Goal: Task Accomplishment & Management: Manage account settings

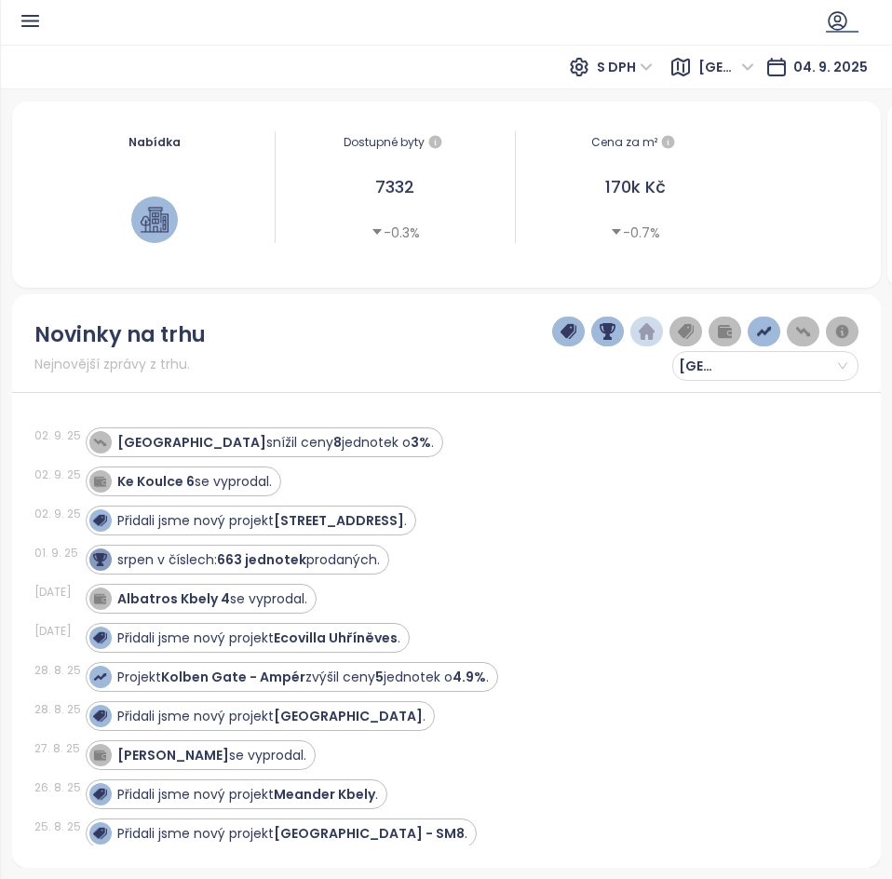
drag, startPoint x: 835, startPoint y: 16, endPoint x: 748, endPoint y: 11, distance: 86.7
click at [836, 18] on icon at bounding box center [836, 20] width 23 height 23
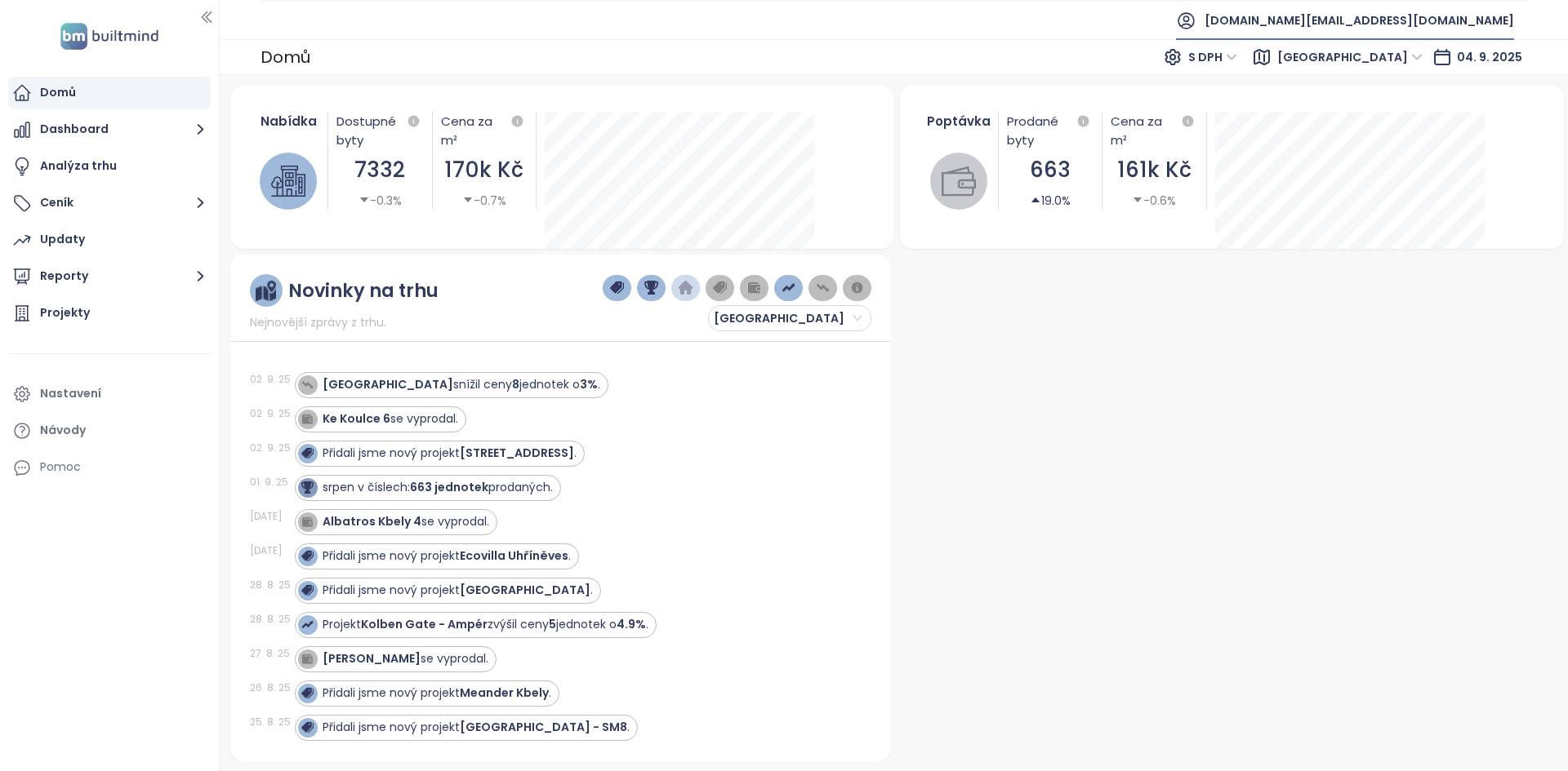
click at [782, 30] on span "[DOMAIN_NAME][EMAIL_ADDRESS][DOMAIN_NAME]" at bounding box center [1359, 20] width 310 height 39
click at [782, 57] on li "Odhlásit se" at bounding box center [1414, 66] width 192 height 32
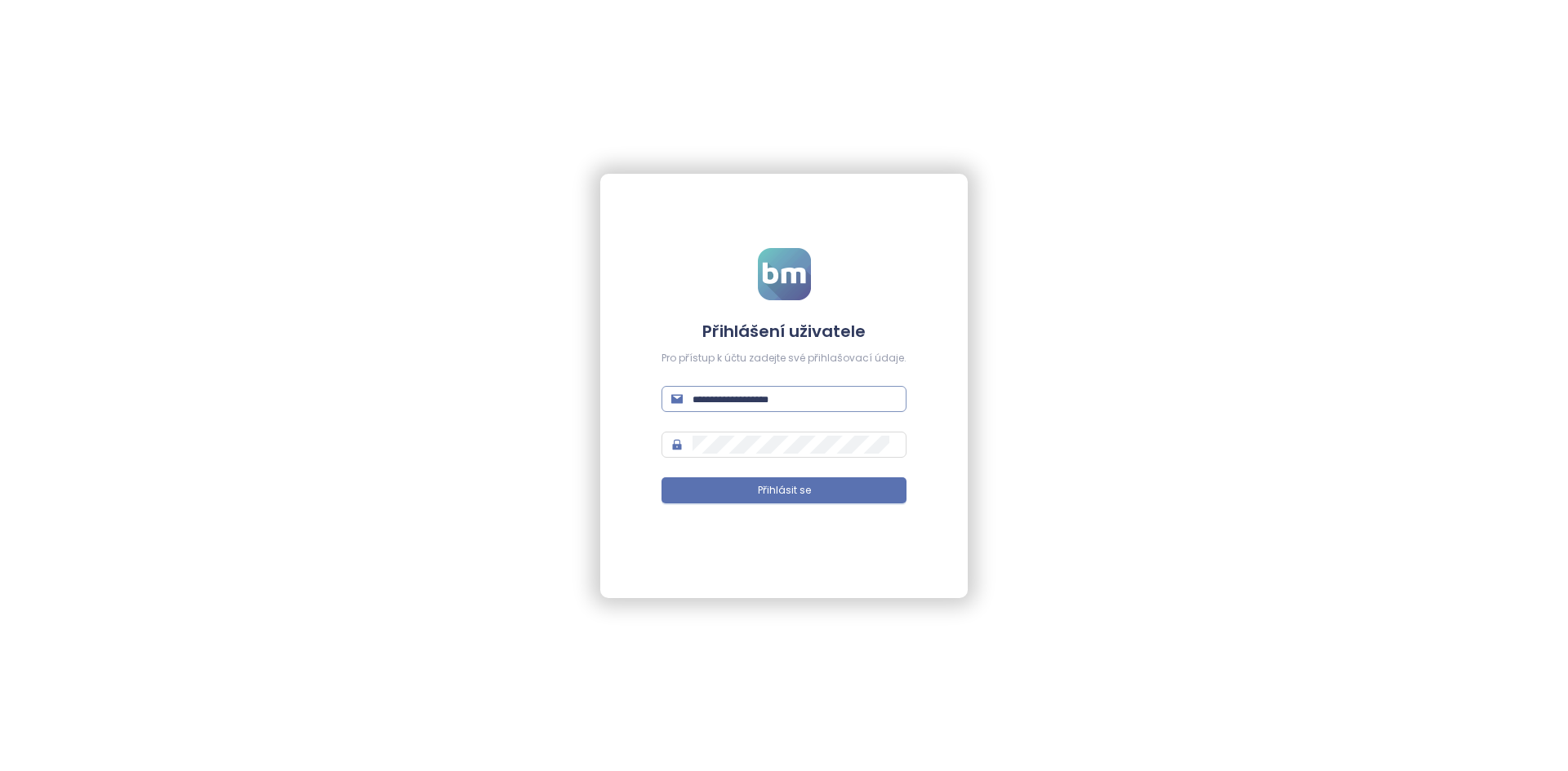
click at [748, 395] on input "text" at bounding box center [794, 399] width 204 height 18
type input "**********"
click at [662, 477] on button "Přihlásit se" at bounding box center [784, 490] width 245 height 26
click at [777, 484] on span "Přihlásit se" at bounding box center [784, 491] width 53 height 16
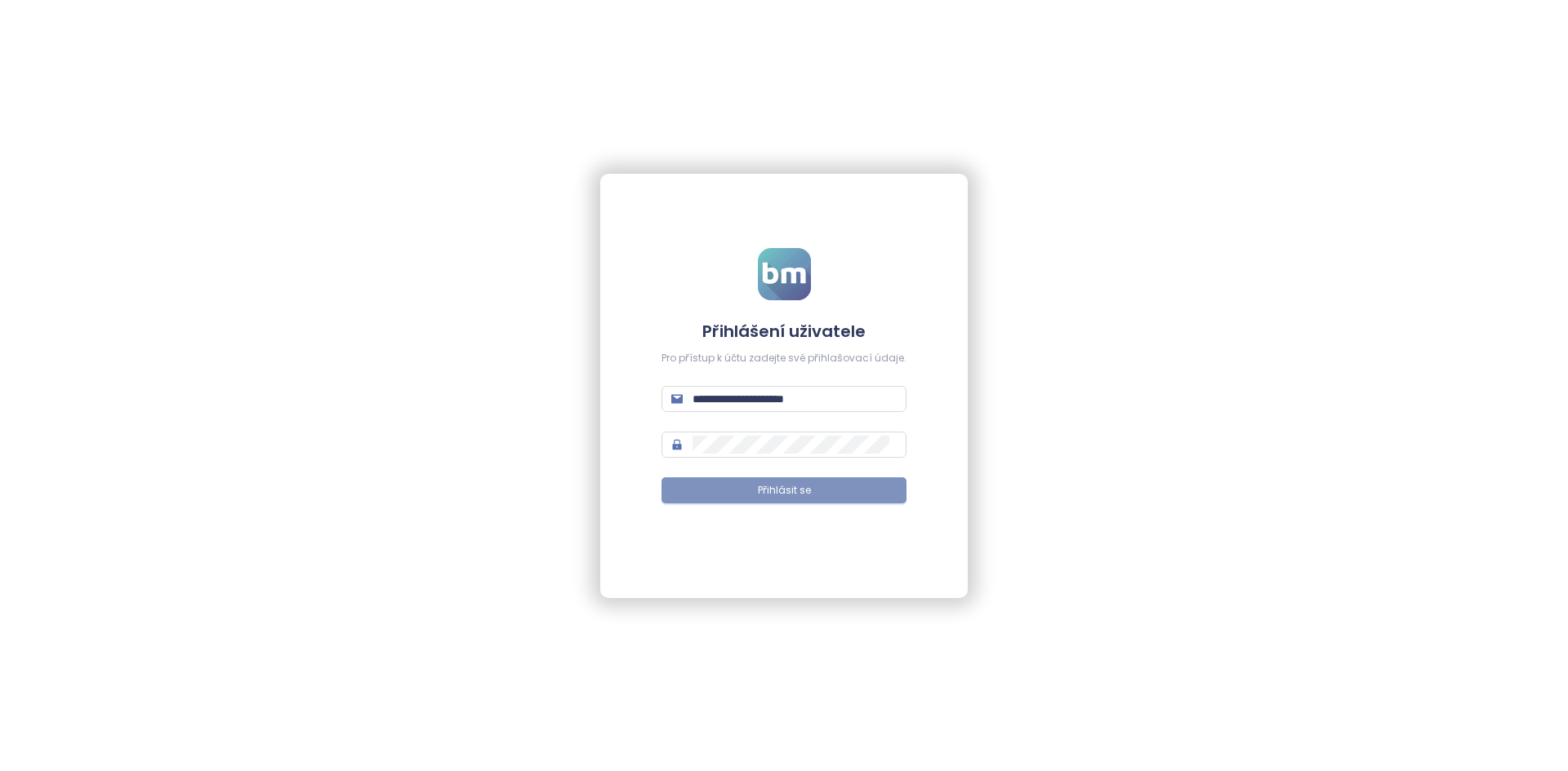
click at [782, 489] on button "Přihlásit se" at bounding box center [784, 490] width 245 height 26
click at [782, 489] on span "Přihlásit se" at bounding box center [784, 491] width 53 height 16
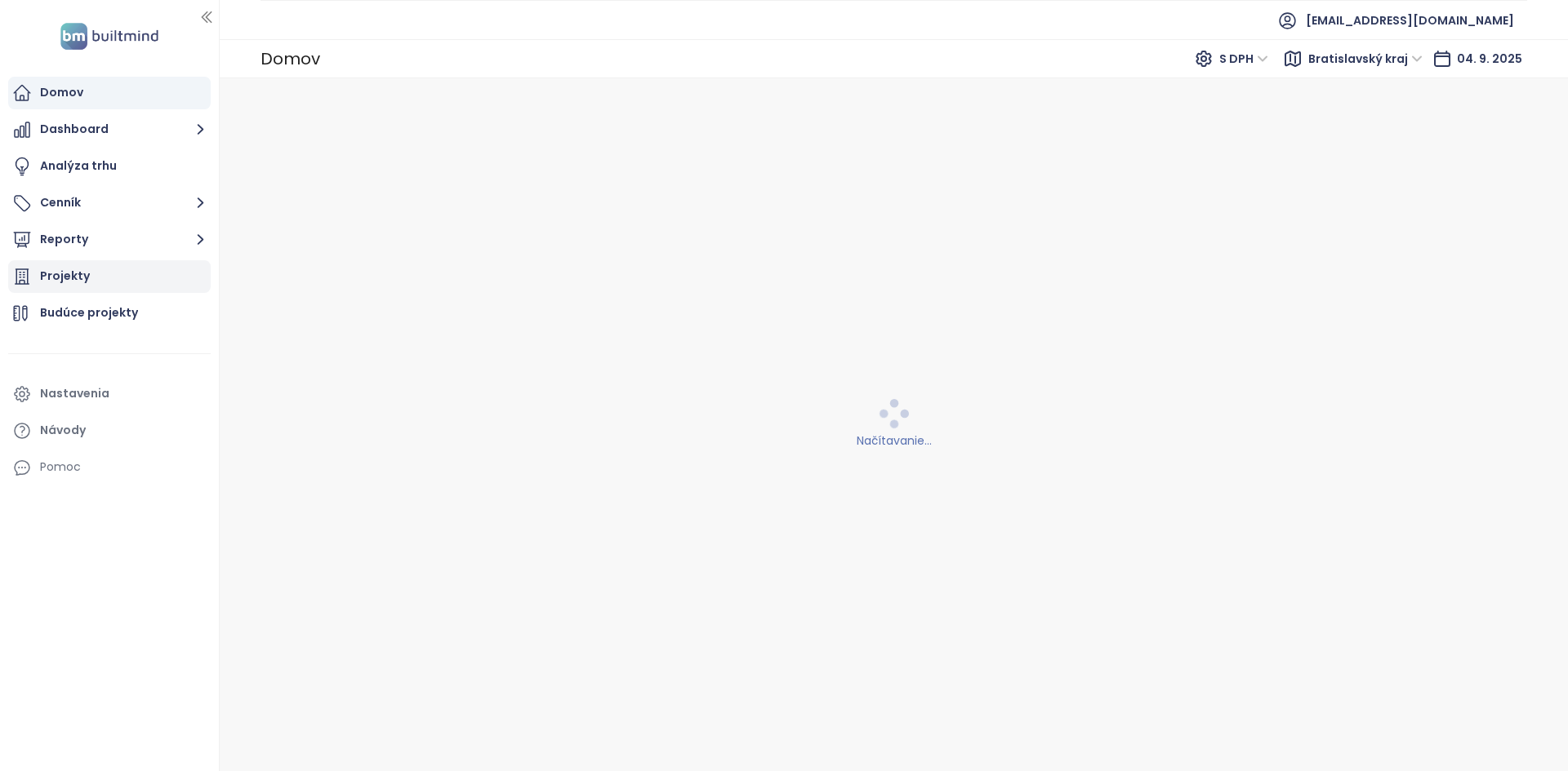
click at [173, 270] on div "Projekty" at bounding box center [109, 276] width 203 height 32
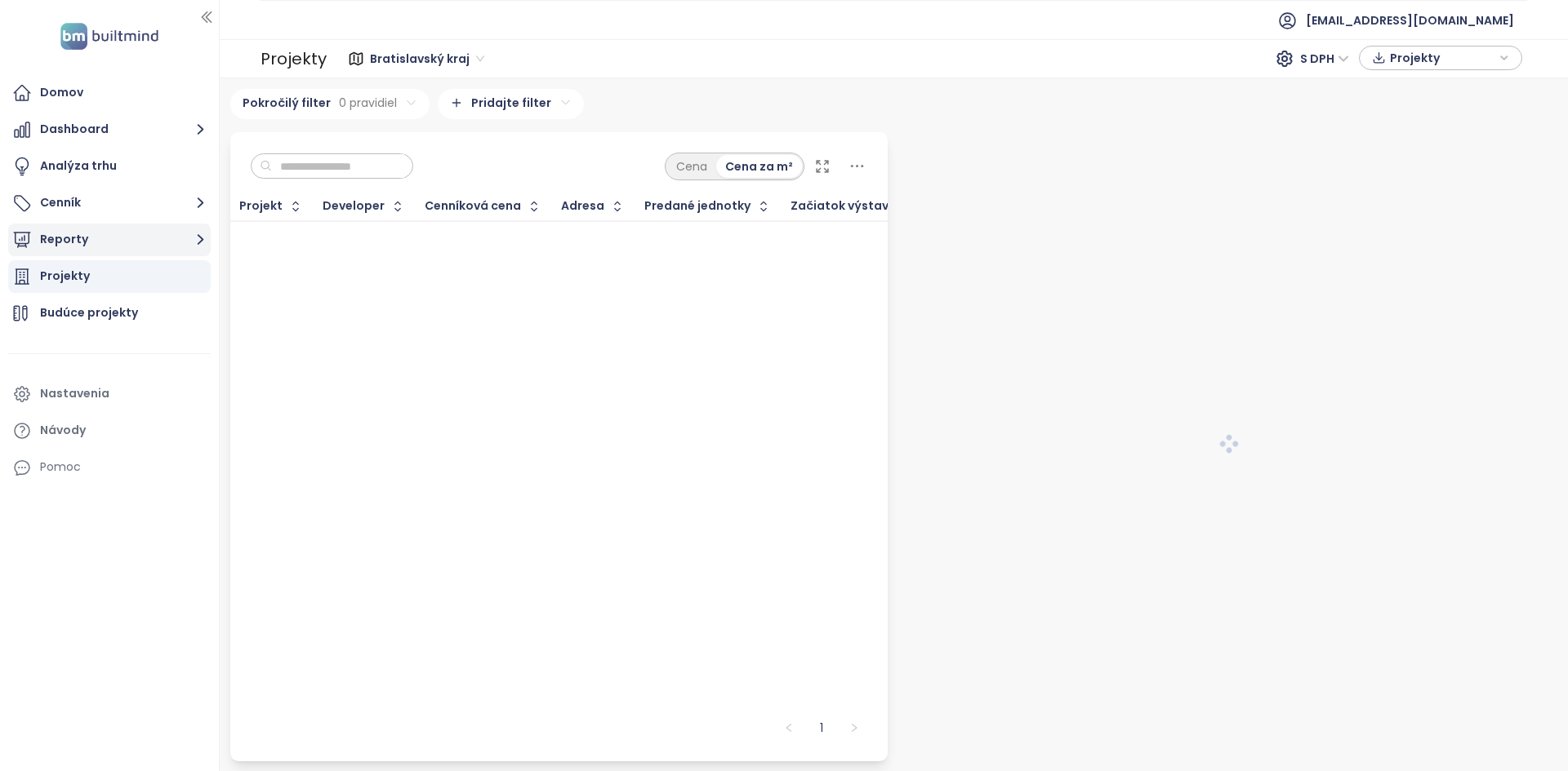
click at [109, 253] on button "Reporty" at bounding box center [109, 239] width 203 height 32
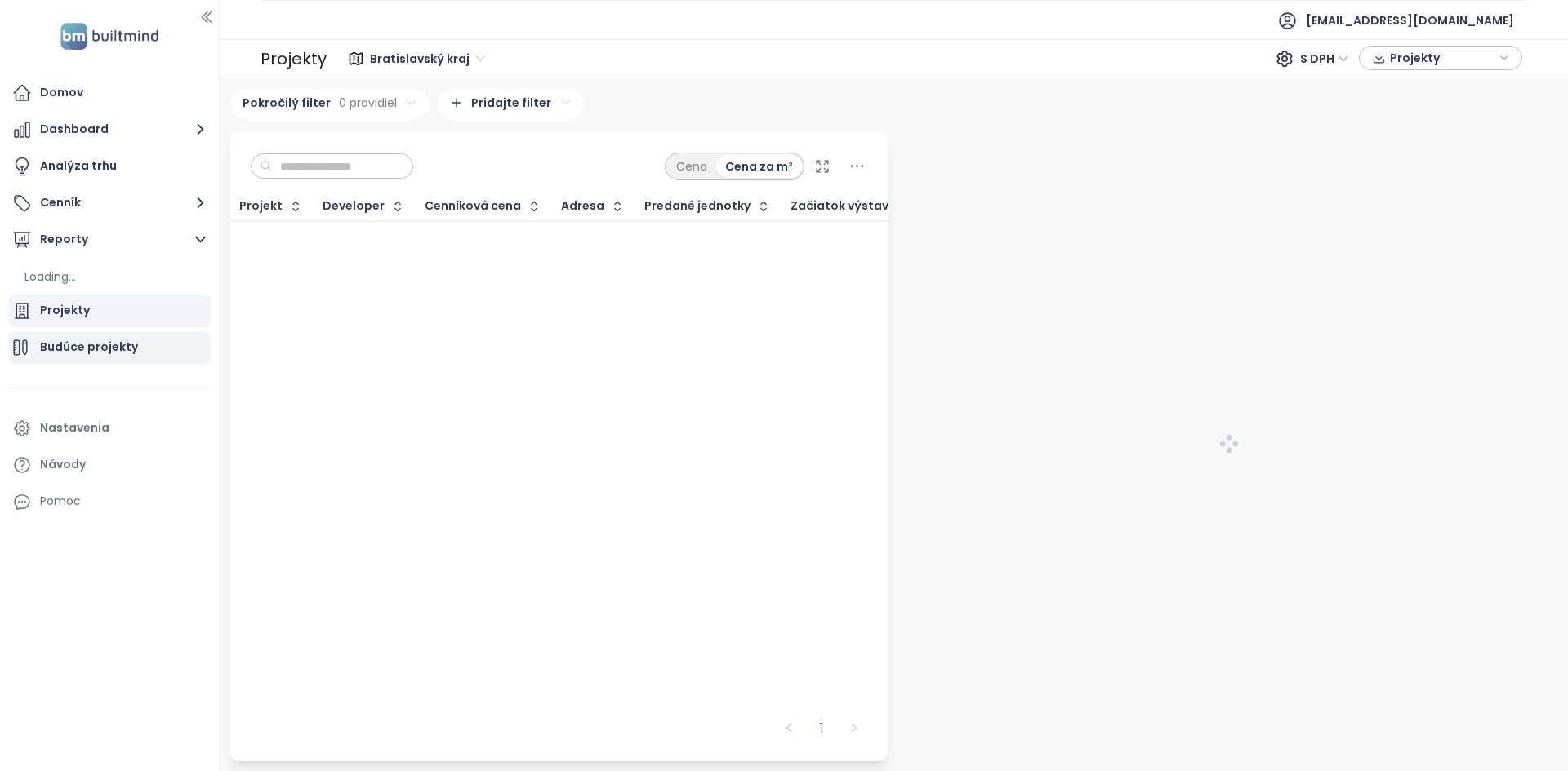
click at [89, 340] on div "Budúce projekty" at bounding box center [89, 346] width 98 height 20
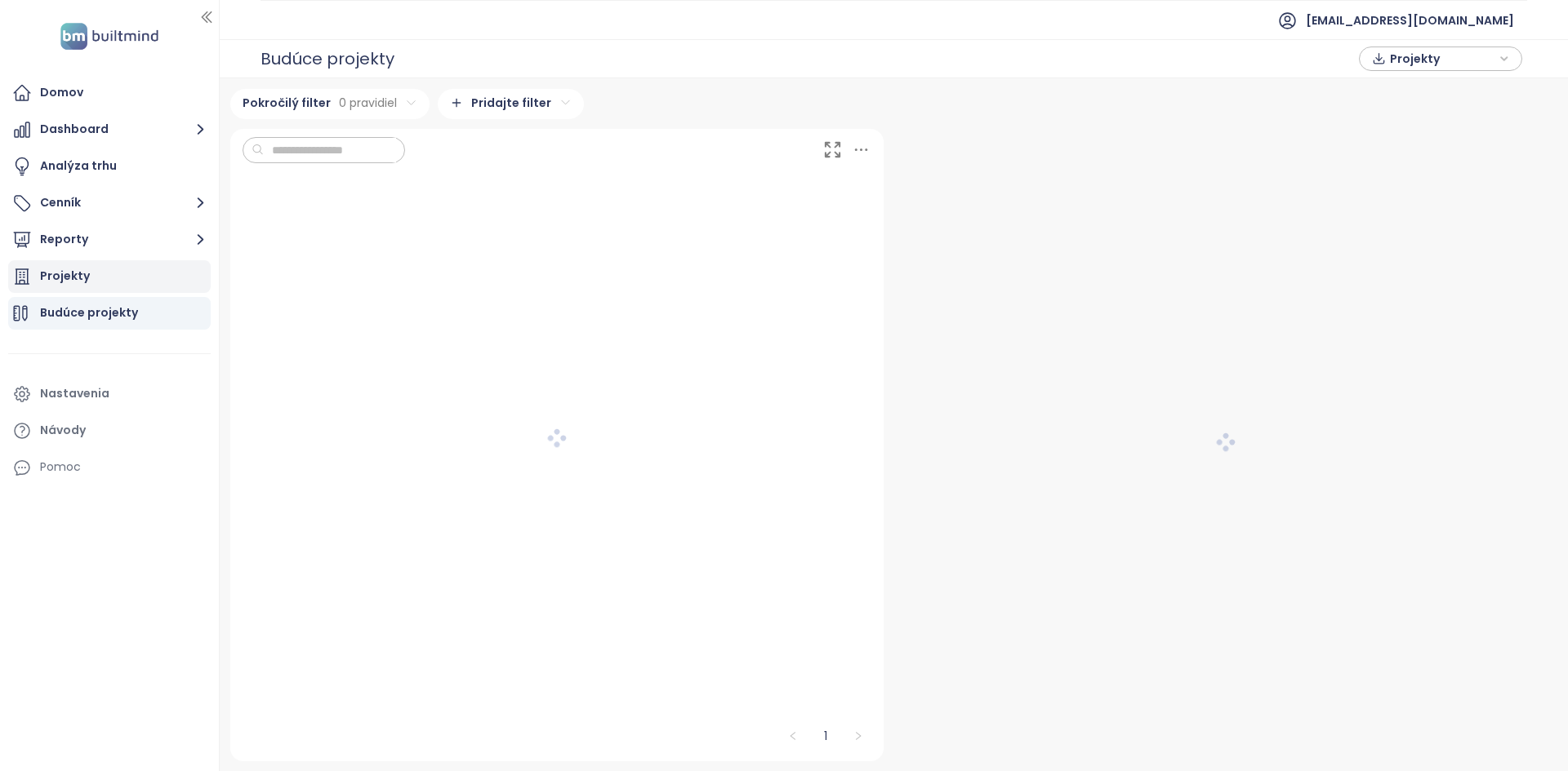
click at [111, 272] on div "Projekty" at bounding box center [109, 276] width 203 height 32
click at [127, 320] on div "Budúce projekty" at bounding box center [89, 312] width 98 height 20
click at [782, 65] on span "Projekty" at bounding box center [1443, 59] width 105 height 25
